Goal: Task Accomplishment & Management: Manage account settings

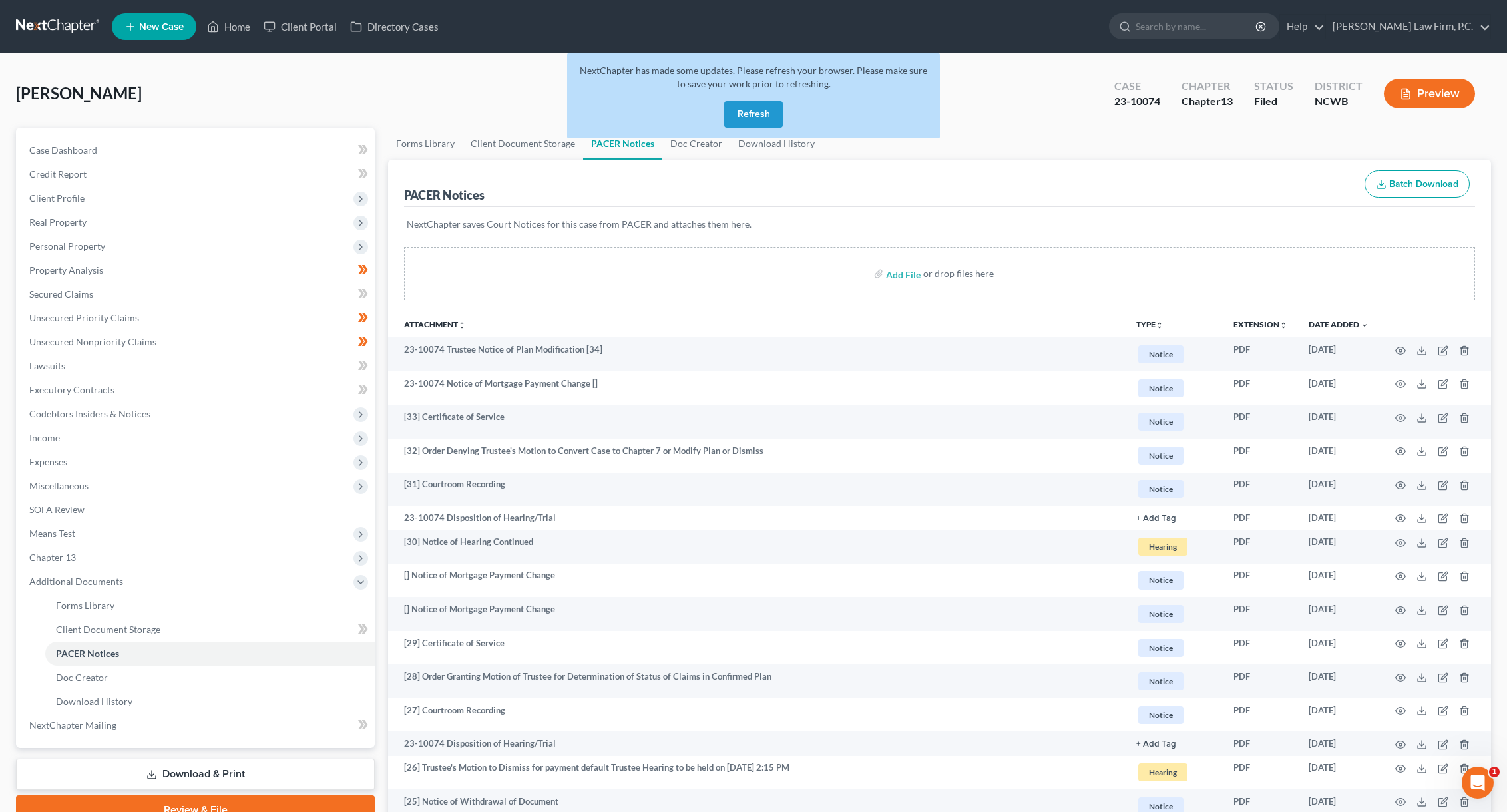
click at [751, 112] on button "Refresh" at bounding box center [754, 114] width 59 height 27
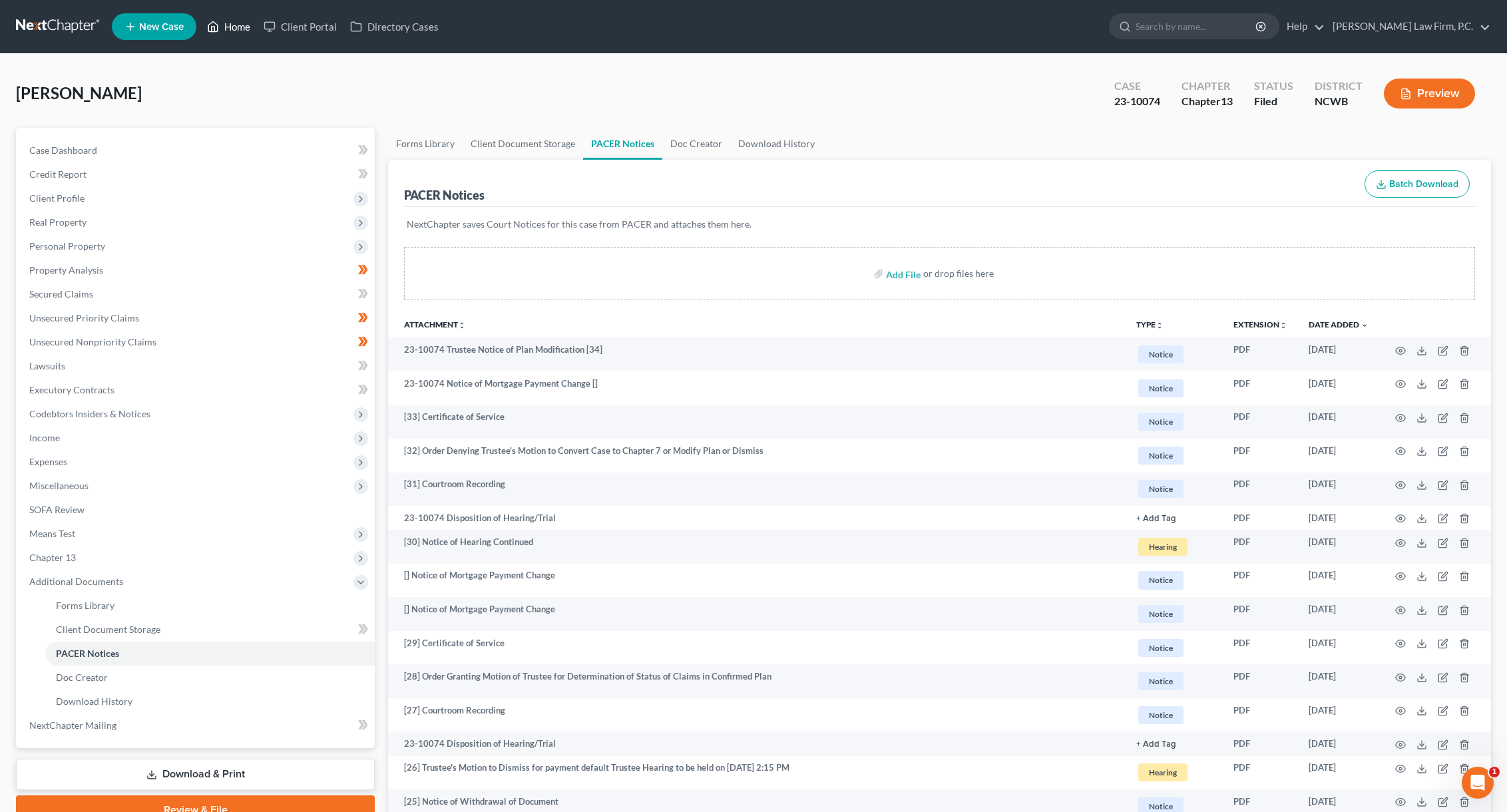
click at [239, 28] on link "Home" at bounding box center [229, 27] width 57 height 24
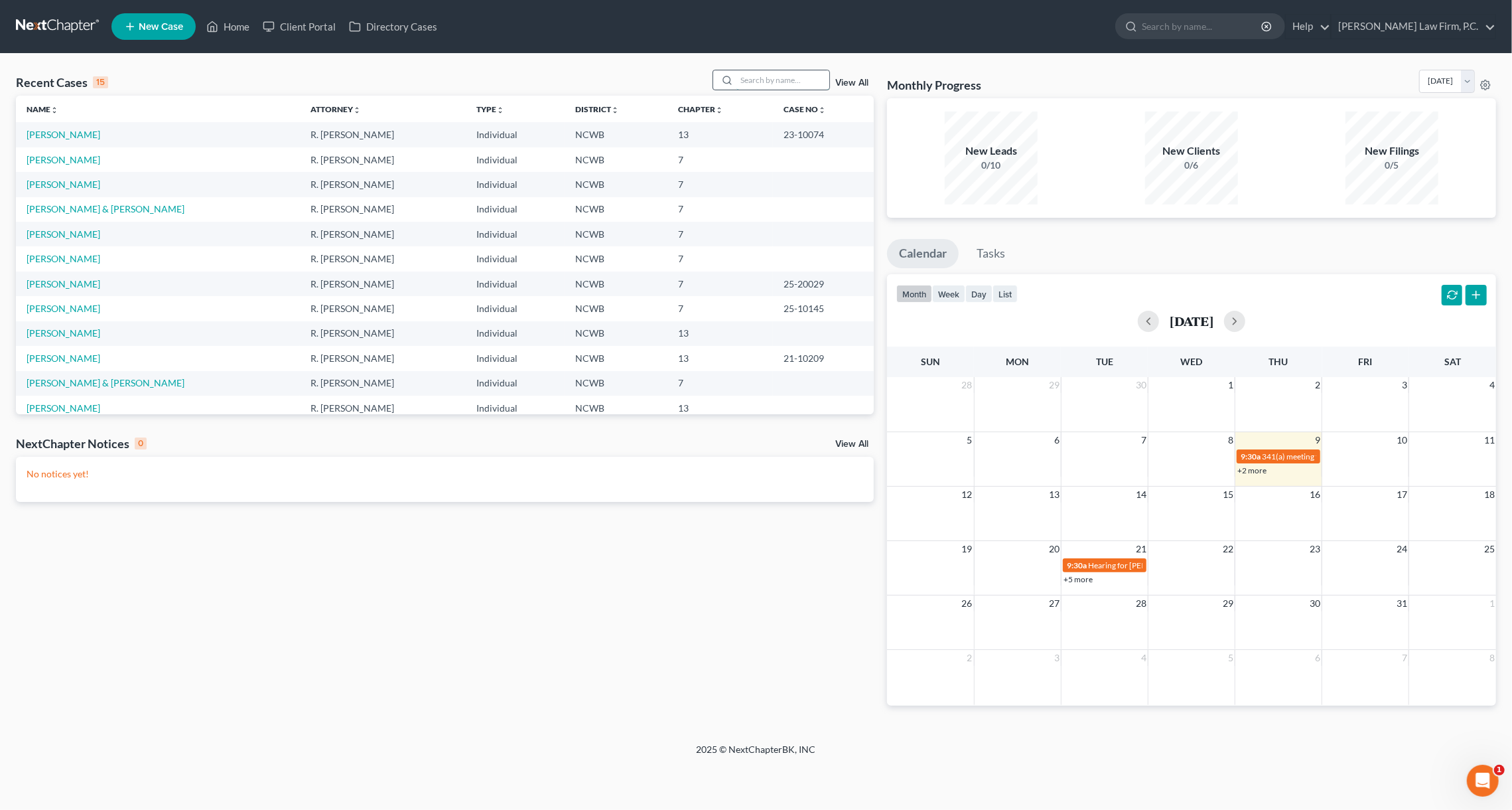
click at [756, 83] on input "search" at bounding box center [782, 80] width 93 height 19
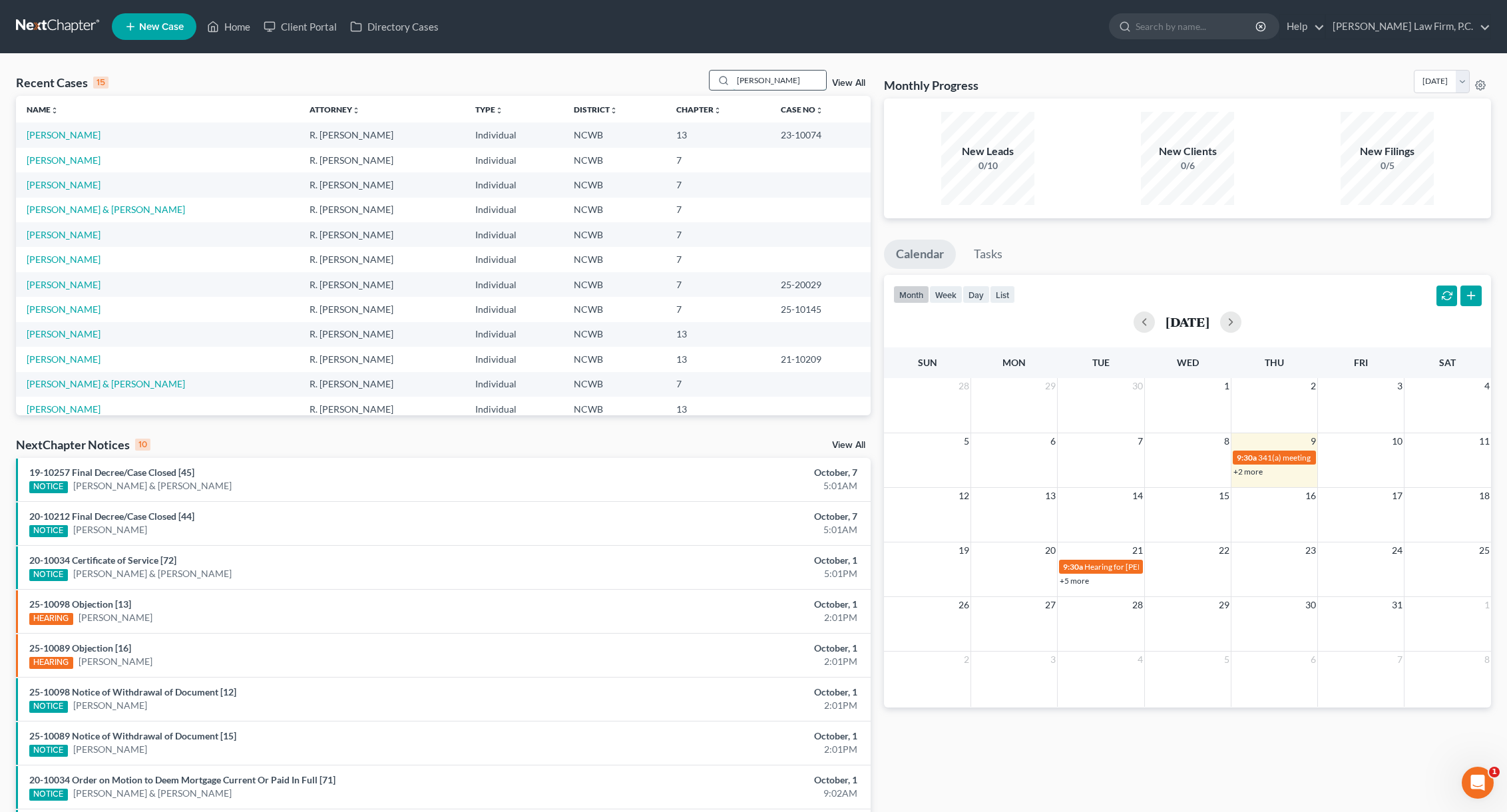
type input "coye"
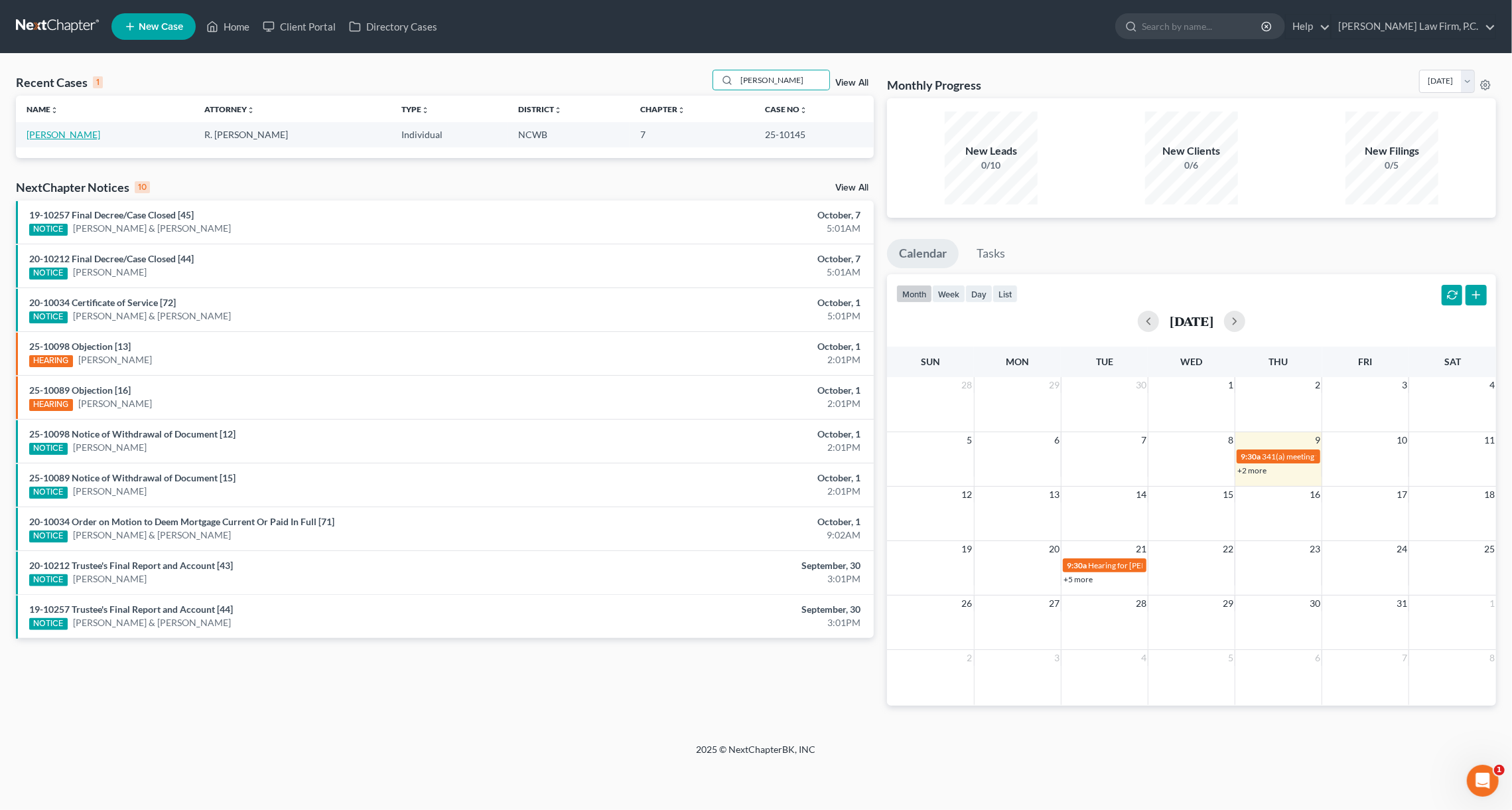
click at [57, 130] on link "Coye, Linda" at bounding box center [64, 133] width 74 height 11
select select "3"
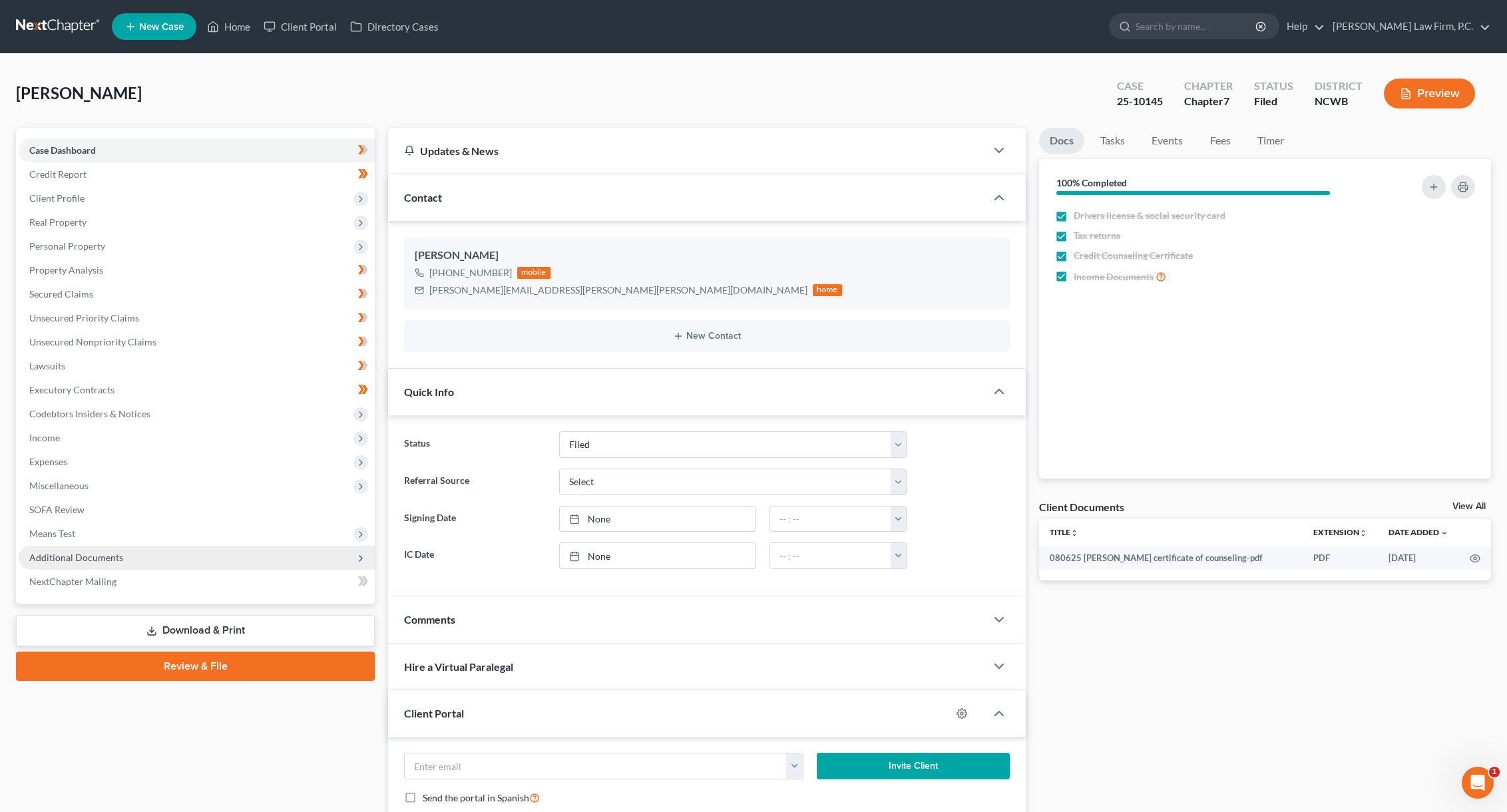
click at [76, 550] on span "Additional Documents" at bounding box center [197, 558] width 356 height 24
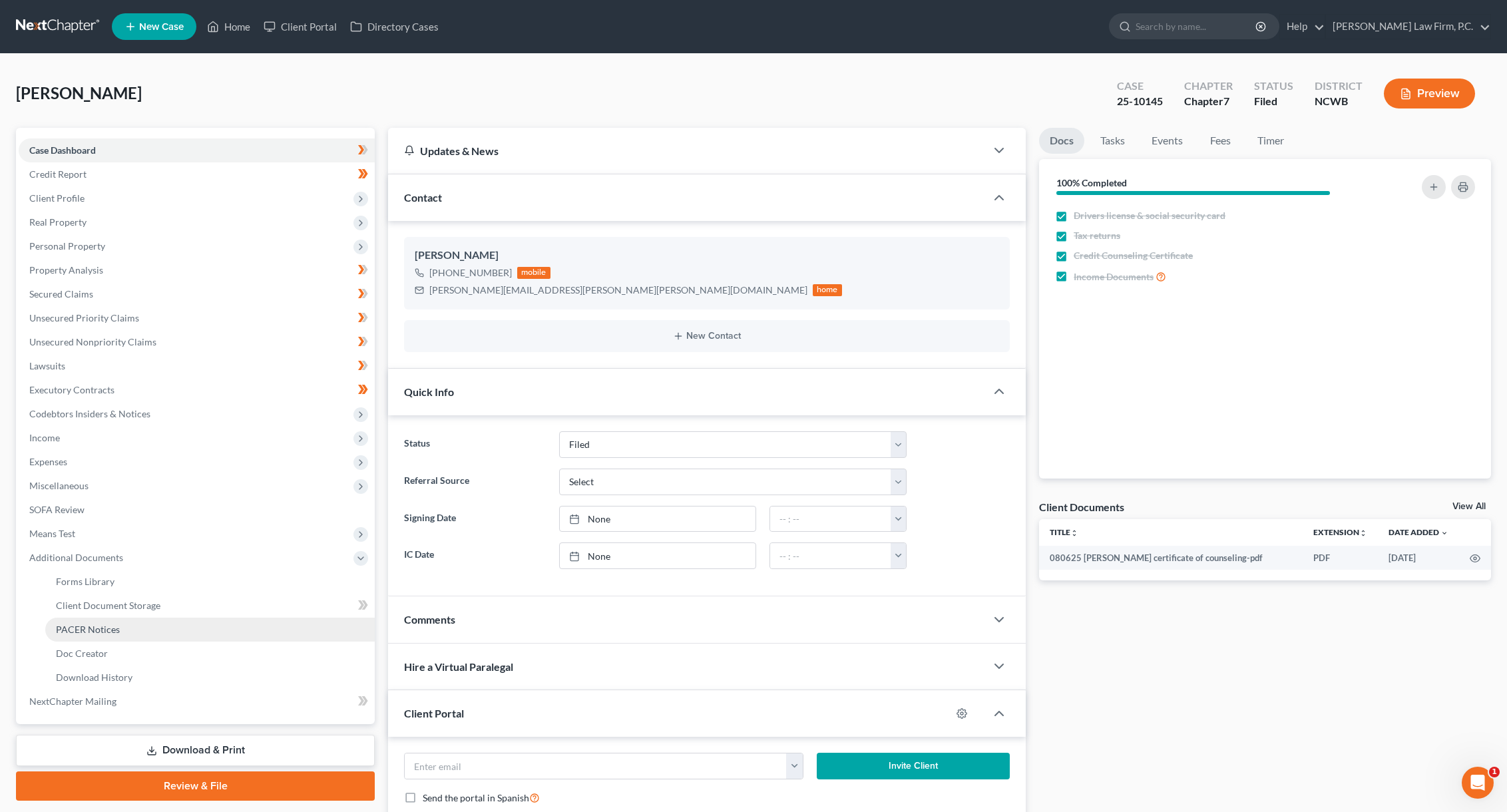
click at [83, 631] on span "PACER Notices" at bounding box center [88, 628] width 64 height 11
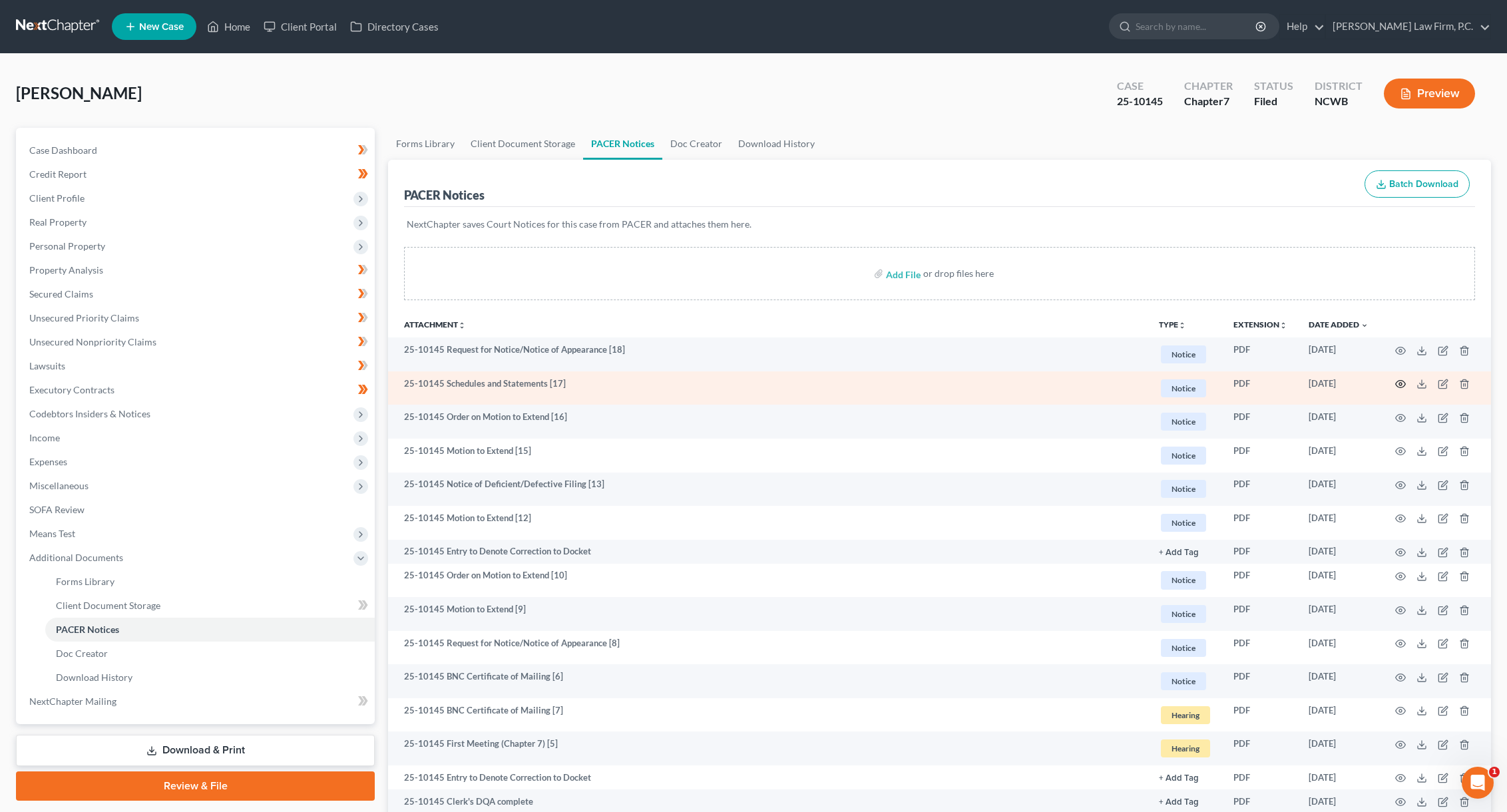
click at [1401, 381] on icon "button" at bounding box center [1401, 384] width 10 height 7
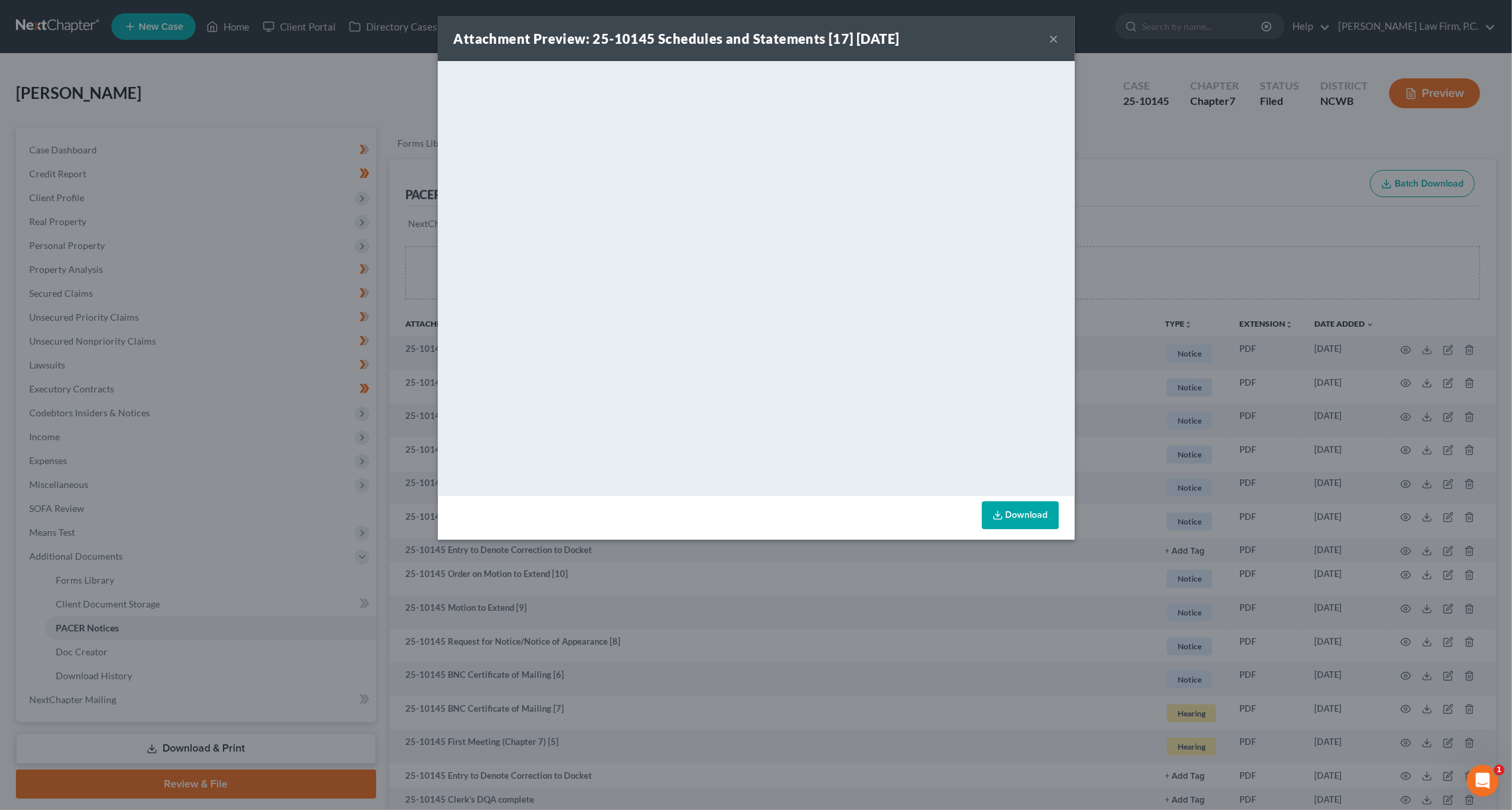
click at [1055, 37] on button "×" at bounding box center [1053, 39] width 9 height 16
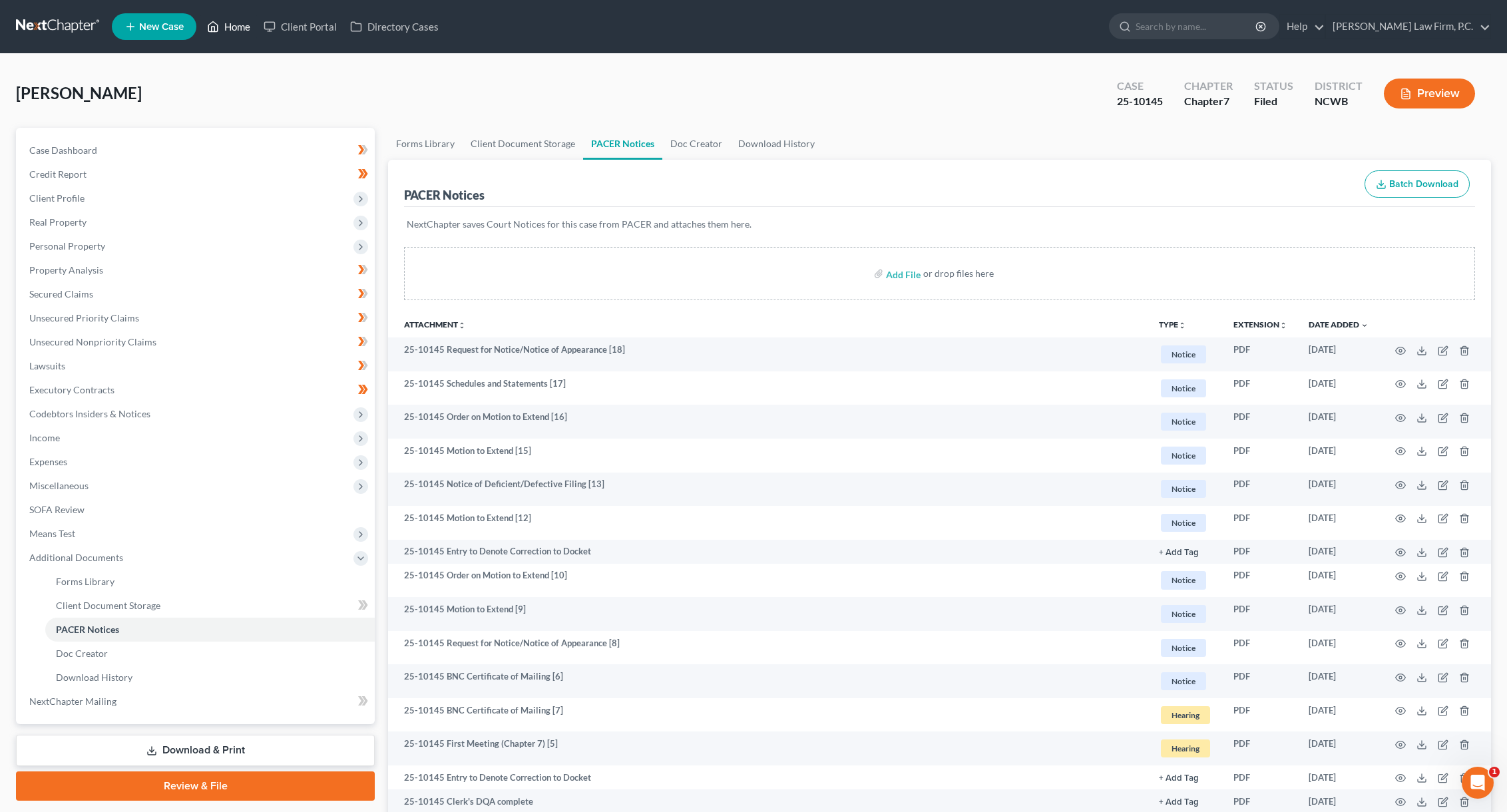
click at [240, 24] on link "Home" at bounding box center [229, 27] width 57 height 24
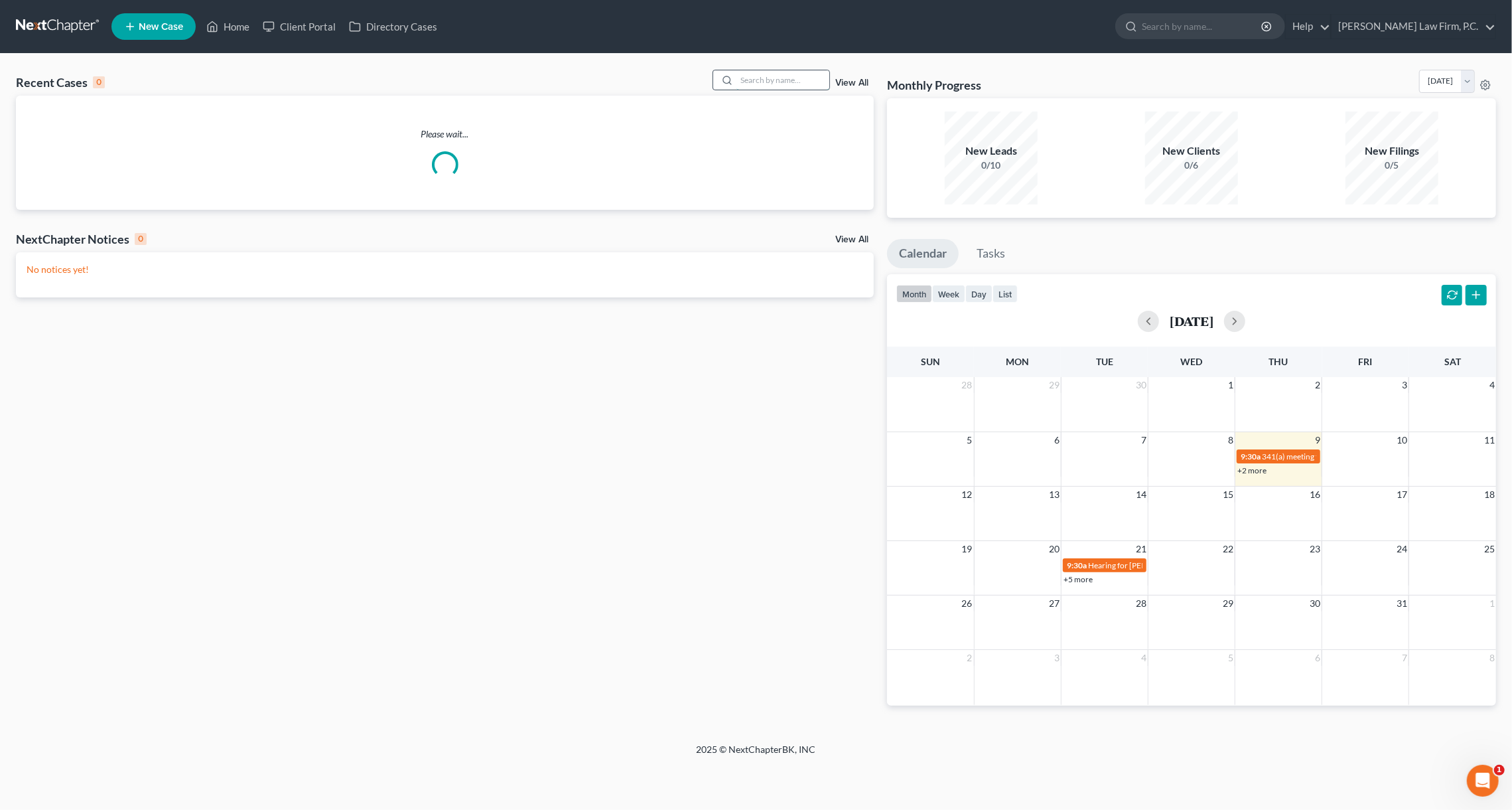
click at [764, 83] on input "search" at bounding box center [782, 80] width 93 height 19
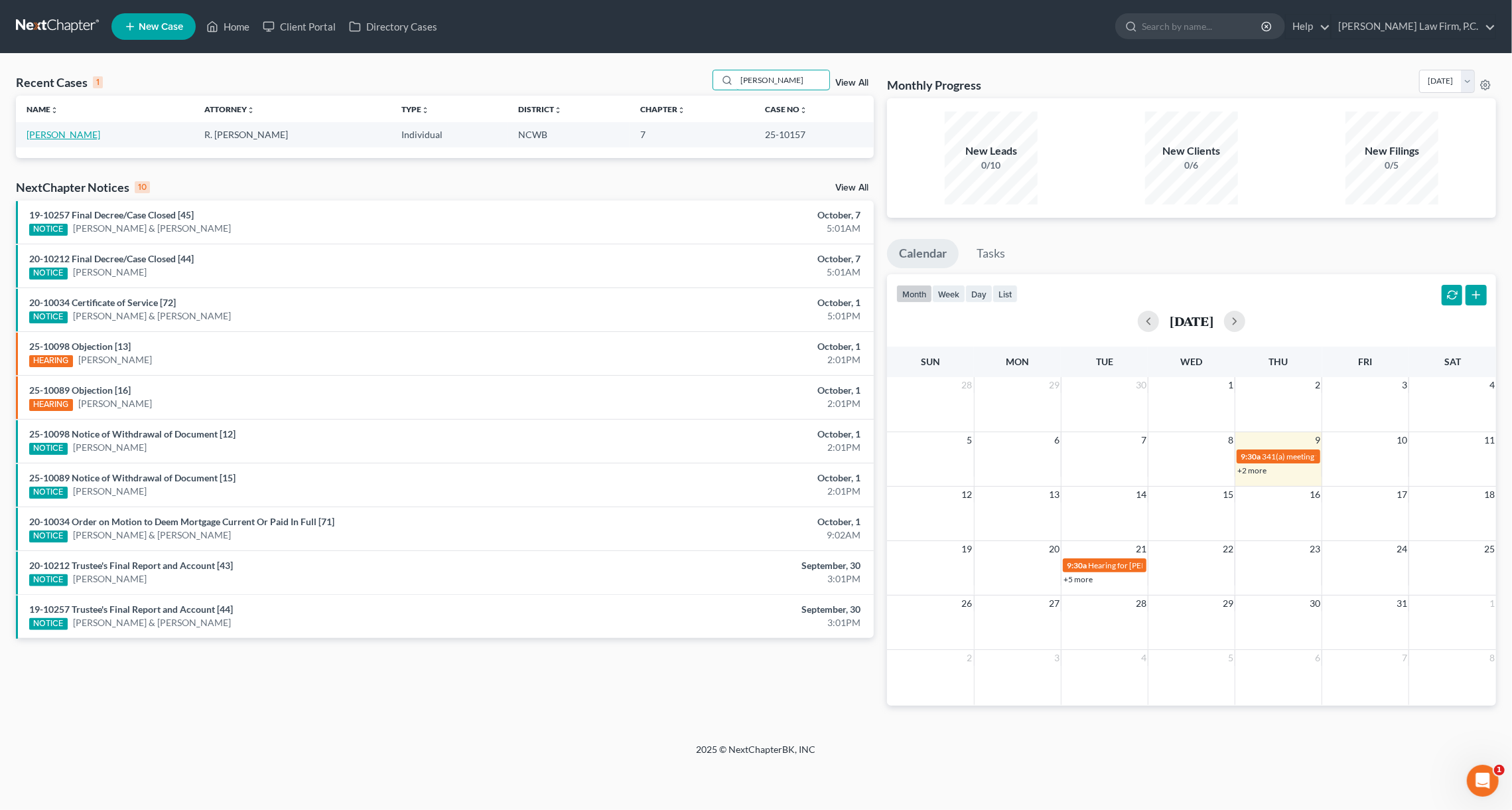
type input "snyder"
click at [40, 137] on link "Snyder, Kelsey" at bounding box center [64, 133] width 74 height 11
